Goal: Task Accomplishment & Management: Use online tool/utility

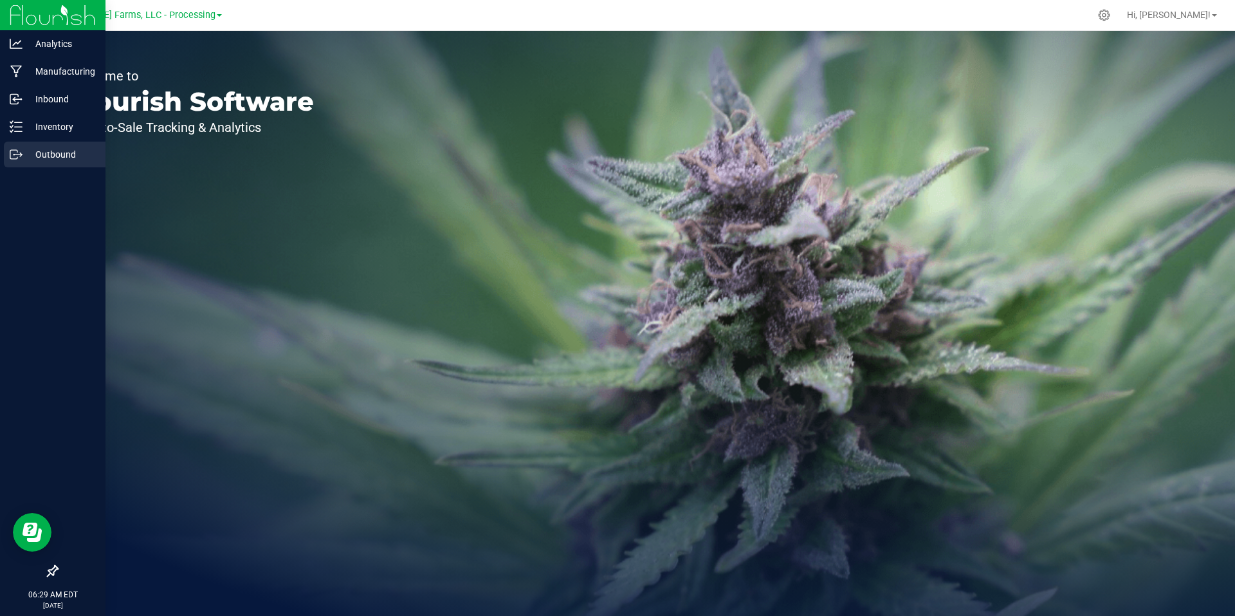
click at [52, 148] on p "Outbound" at bounding box center [61, 154] width 77 height 15
click at [60, 127] on p "Inventory" at bounding box center [61, 126] width 77 height 15
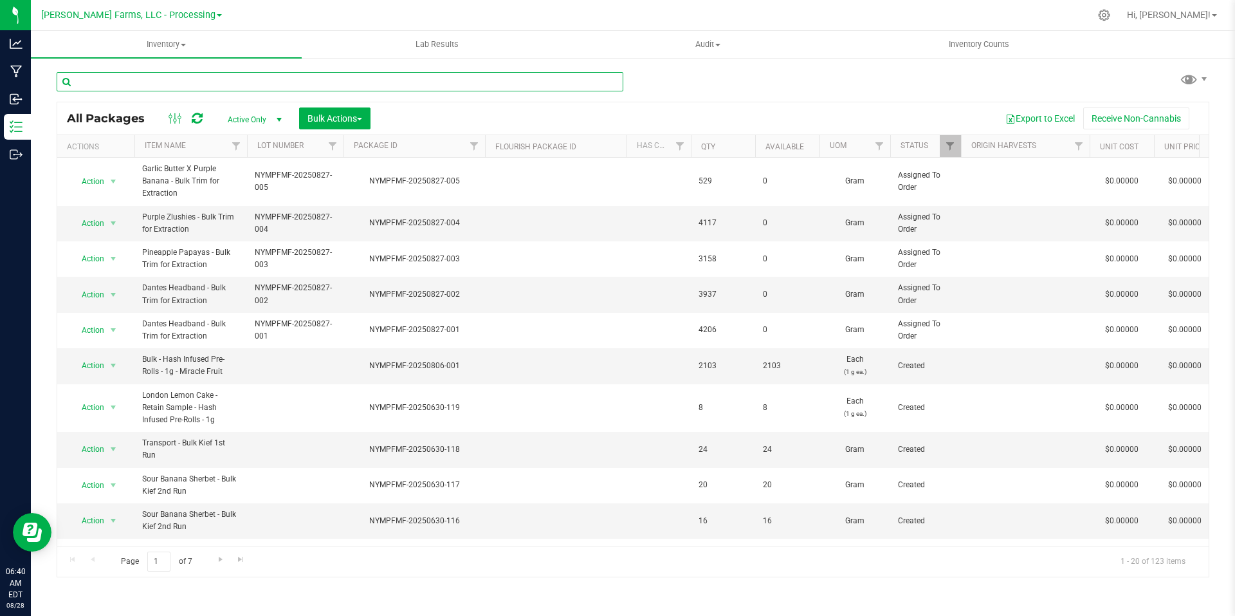
click at [278, 88] on input "text" at bounding box center [340, 81] width 567 height 19
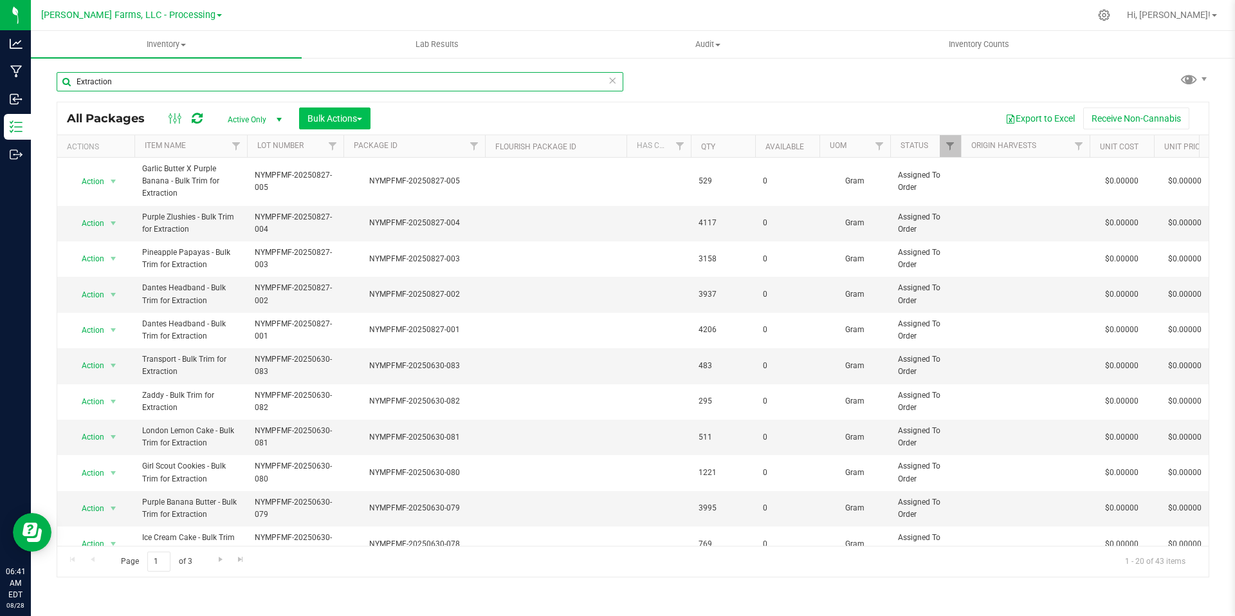
type input "Extraction"
click at [362, 118] on span "button" at bounding box center [359, 119] width 5 height 3
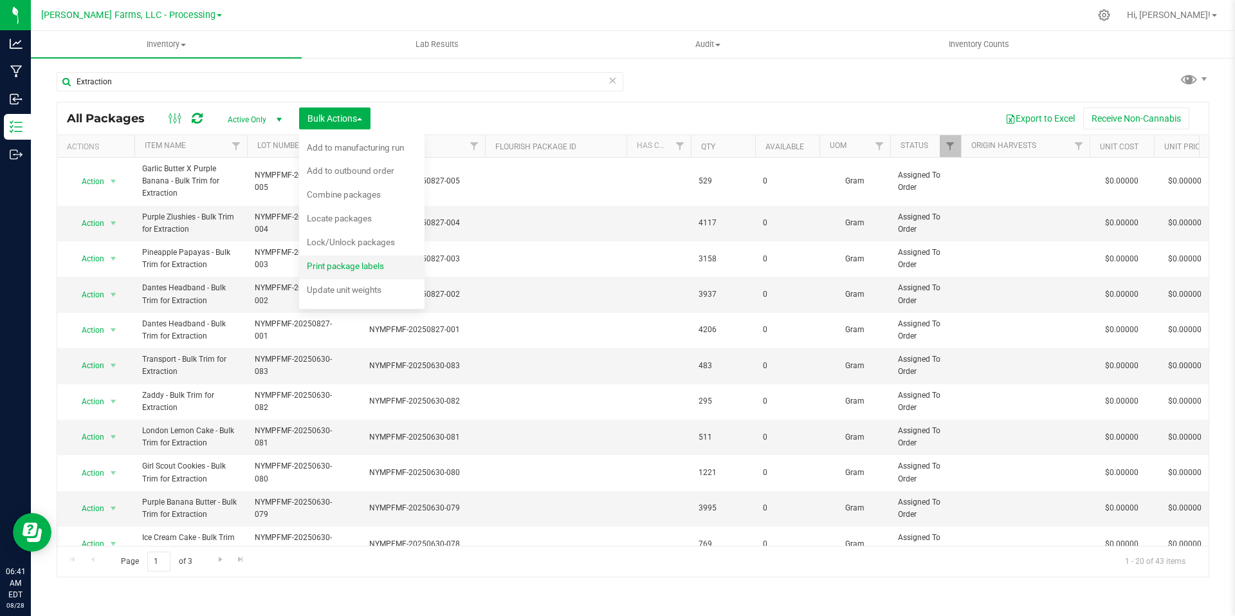
click at [364, 264] on span "Print package labels" at bounding box center [345, 266] width 77 height 10
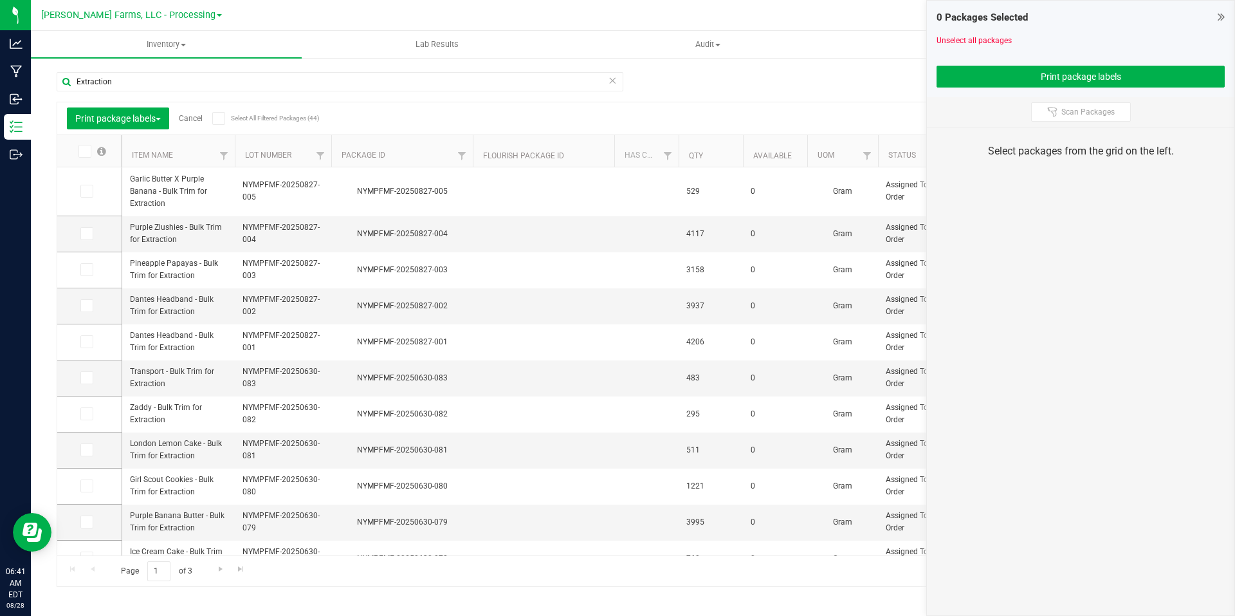
click at [86, 151] on icon at bounding box center [84, 151] width 8 height 0
click at [0, 0] on input "checkbox" at bounding box center [0, 0] width 0 height 0
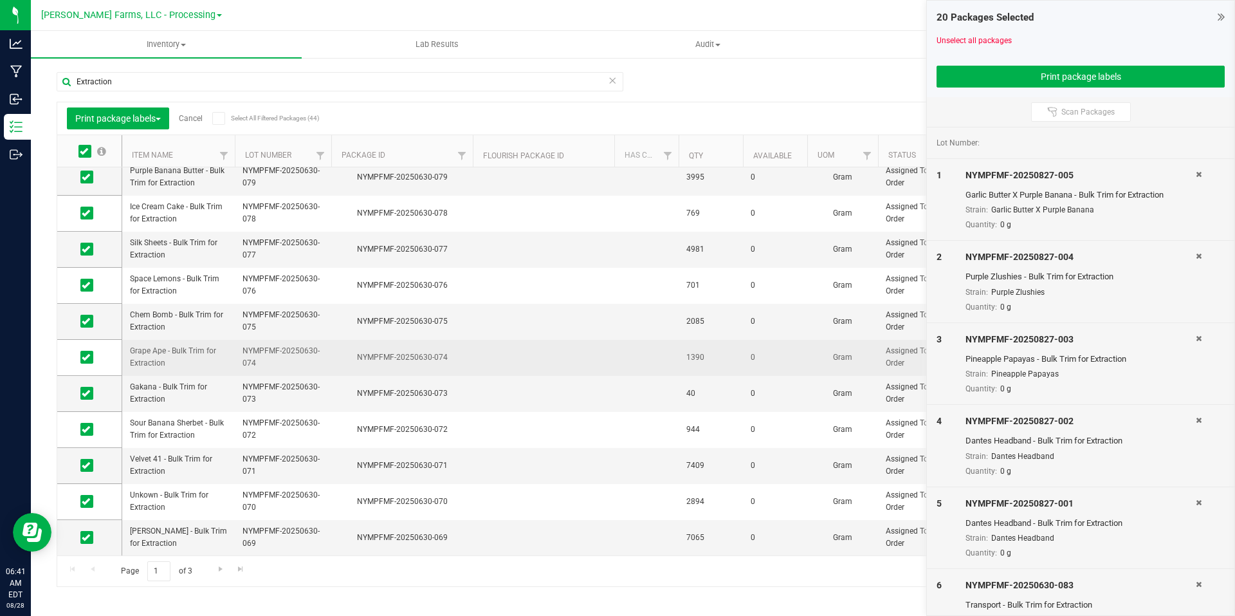
scroll to position [354, 0]
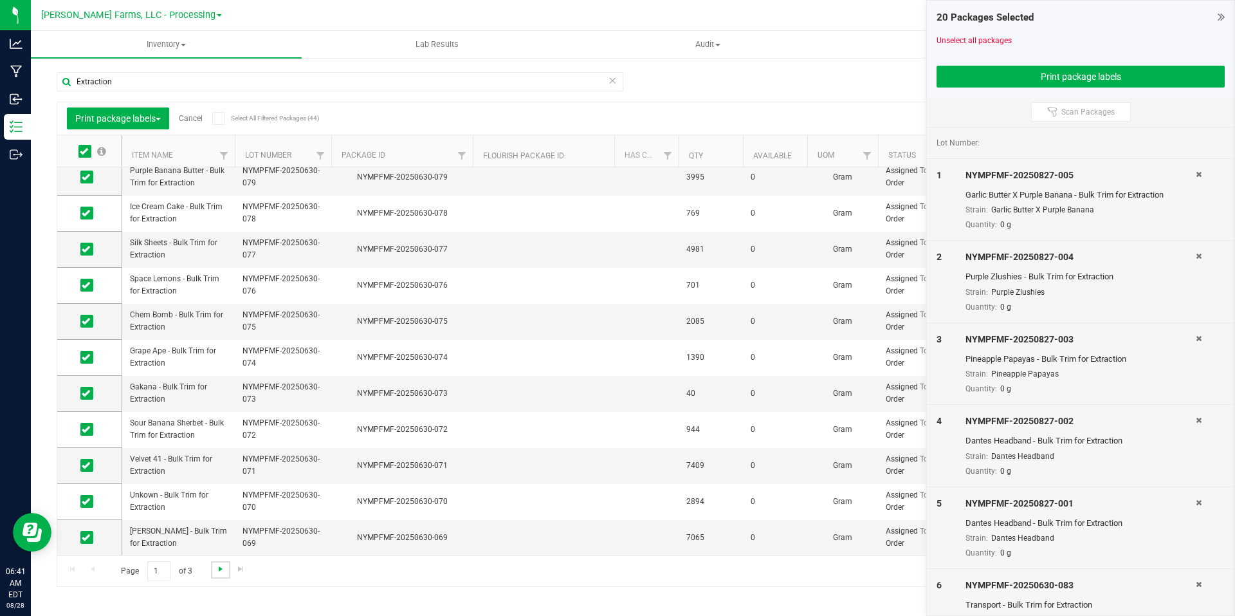
click at [220, 571] on span "Go to the next page" at bounding box center [221, 569] width 10 height 10
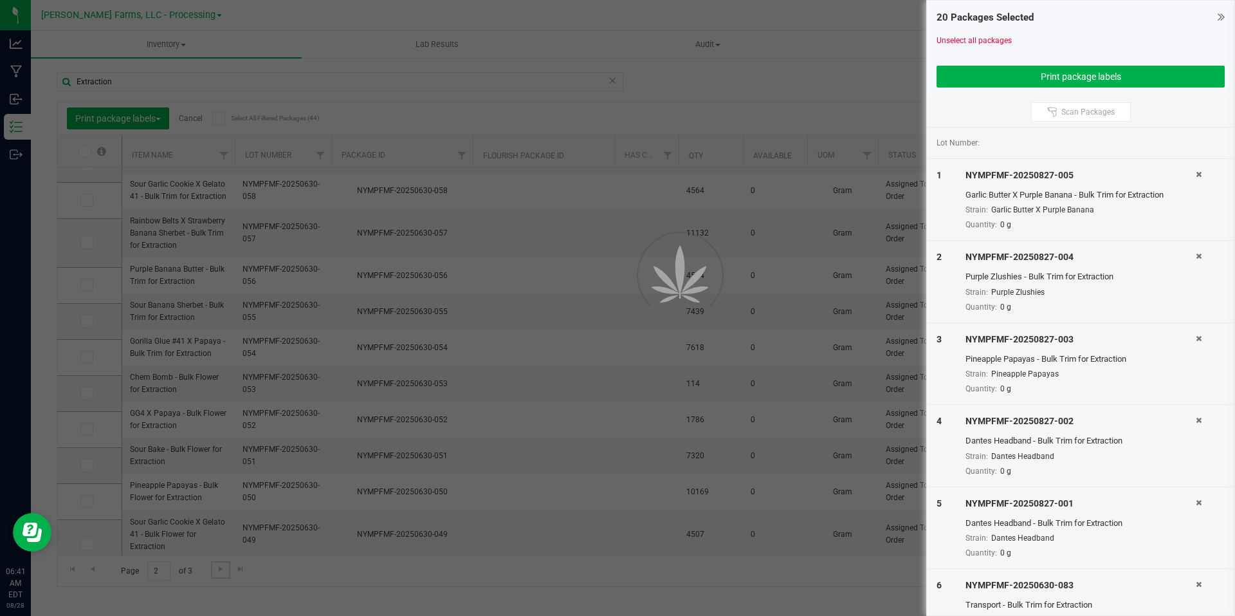
scroll to position [0, 0]
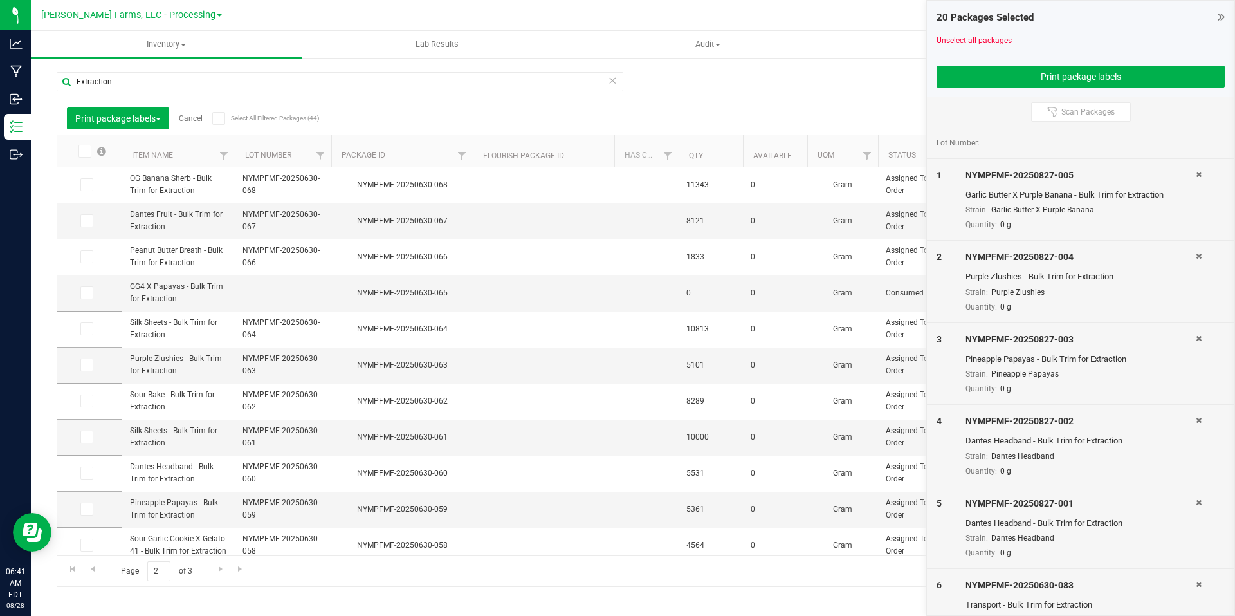
click at [87, 157] on th at bounding box center [89, 151] width 64 height 32
click at [87, 157] on span at bounding box center [84, 151] width 13 height 13
click at [0, 0] on input "checkbox" at bounding box center [0, 0] width 0 height 0
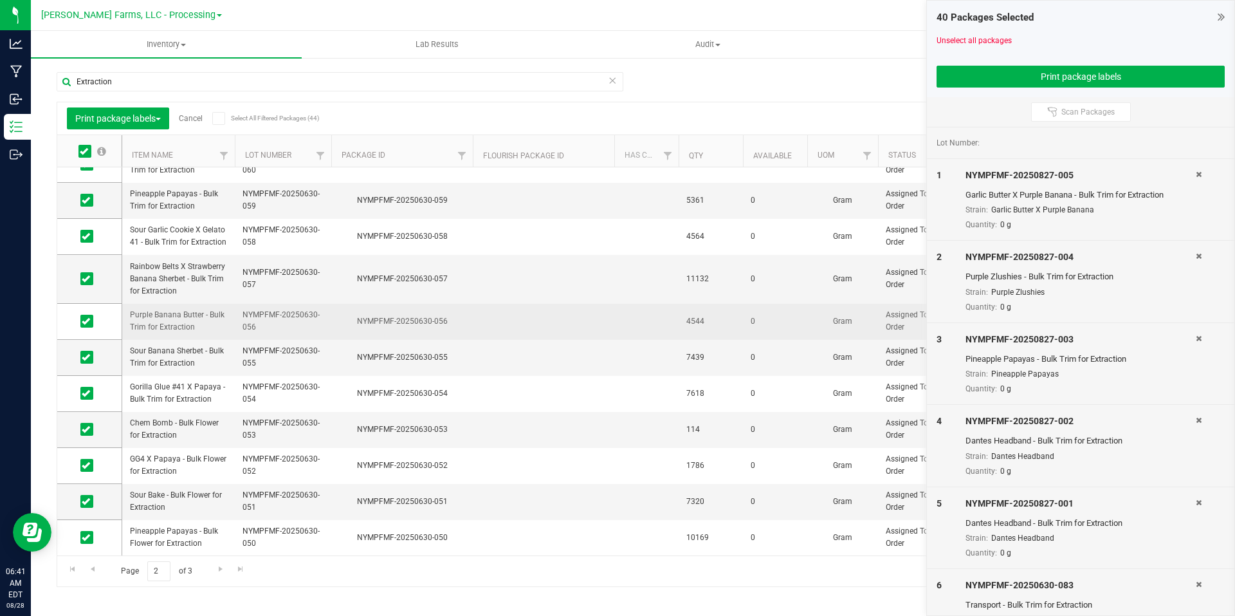
scroll to position [358, 0]
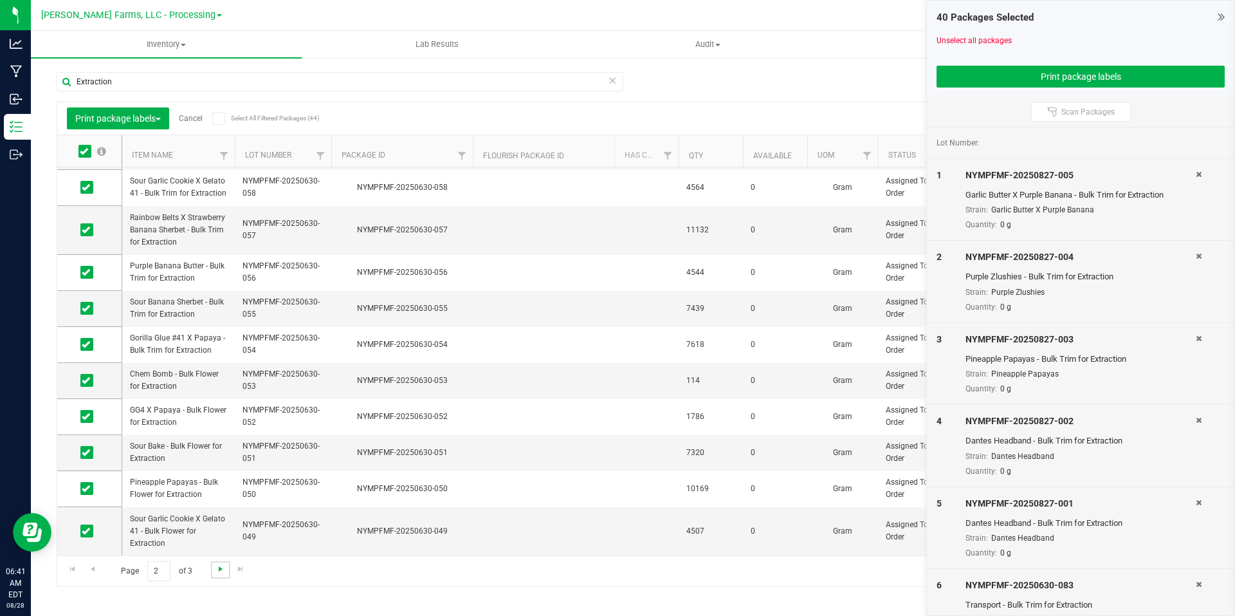
click at [222, 568] on span "Go to the next page" at bounding box center [221, 569] width 10 height 10
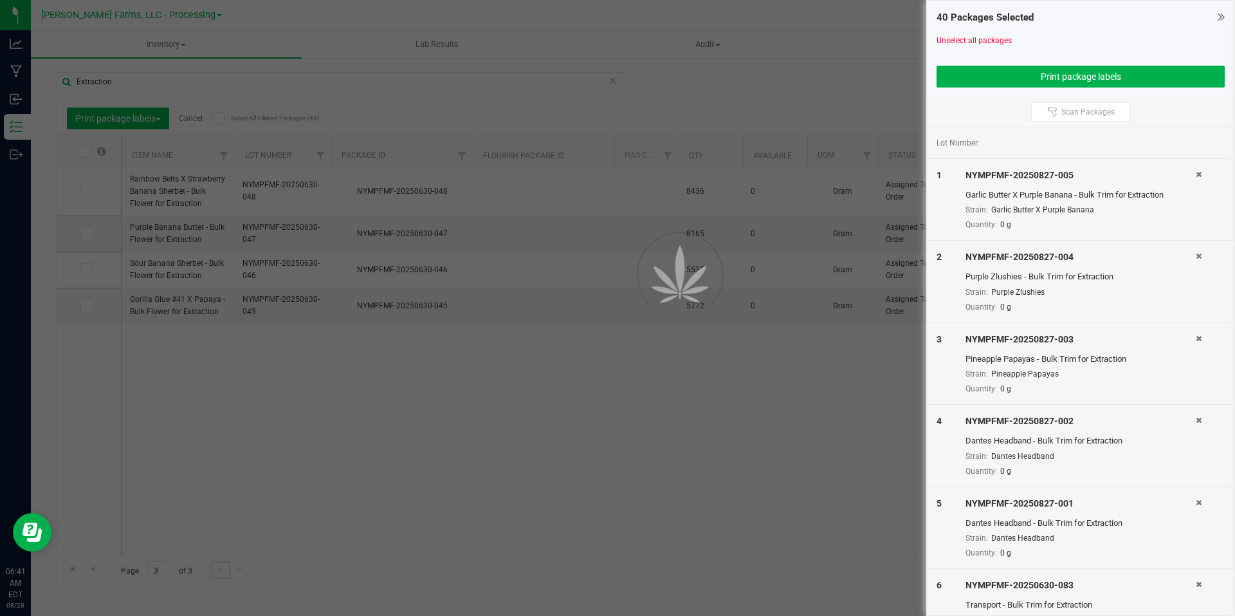
scroll to position [0, 0]
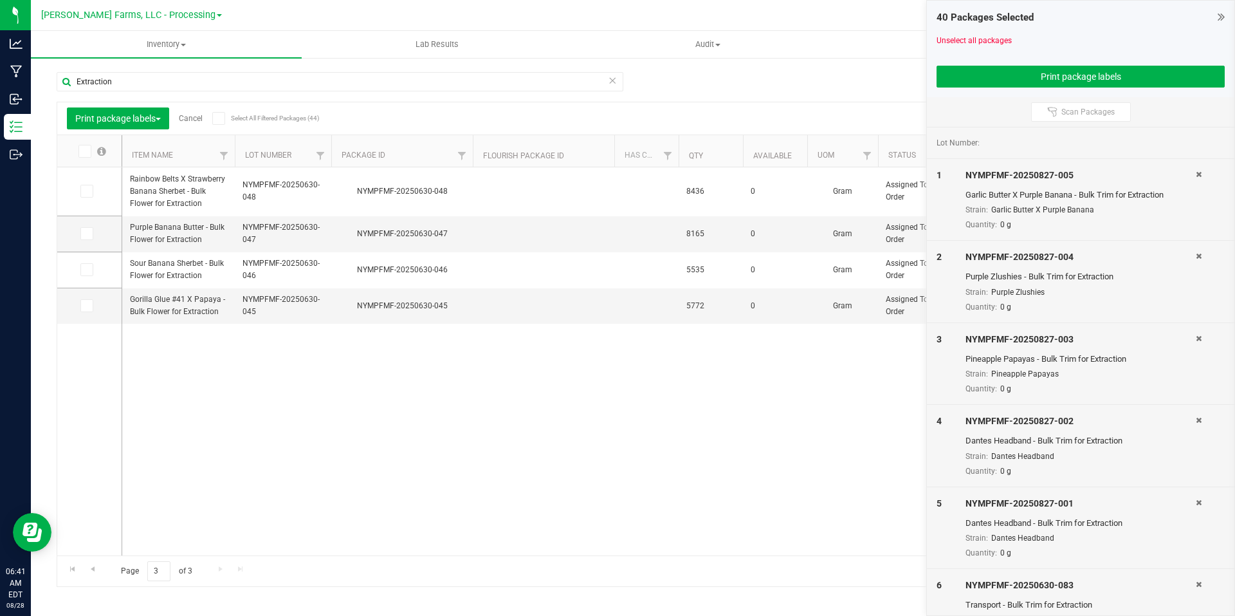
click at [86, 151] on icon at bounding box center [84, 151] width 8 height 0
click at [0, 0] on input "checkbox" at bounding box center [0, 0] width 0 height 0
click at [1141, 73] on button "Print package labels" at bounding box center [1081, 77] width 288 height 22
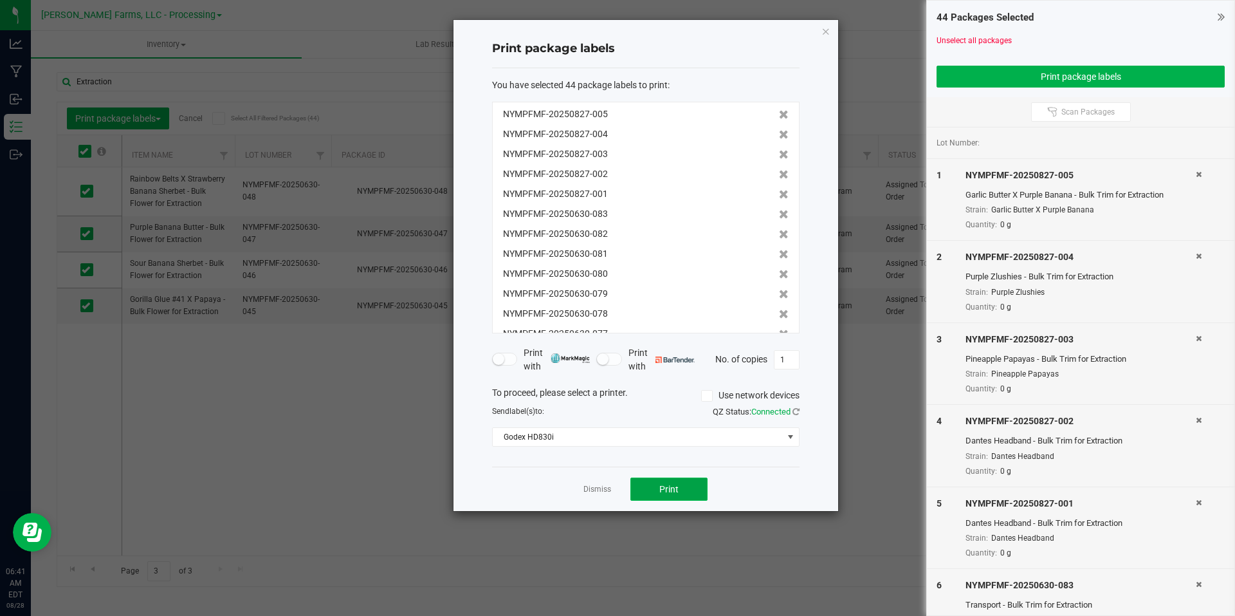
click at [674, 487] on span "Print" at bounding box center [668, 489] width 19 height 10
click at [595, 488] on link "Dismiss" at bounding box center [598, 489] width 28 height 11
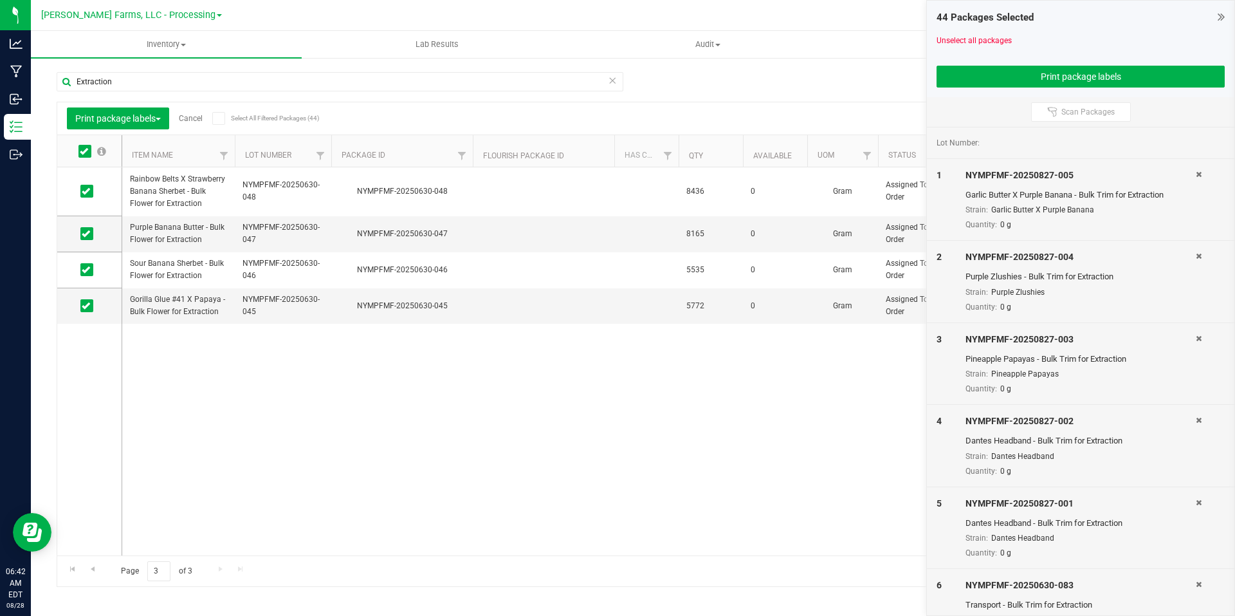
click at [197, 117] on link "Cancel" at bounding box center [191, 118] width 24 height 9
